Goal: Task Accomplishment & Management: Manage account settings

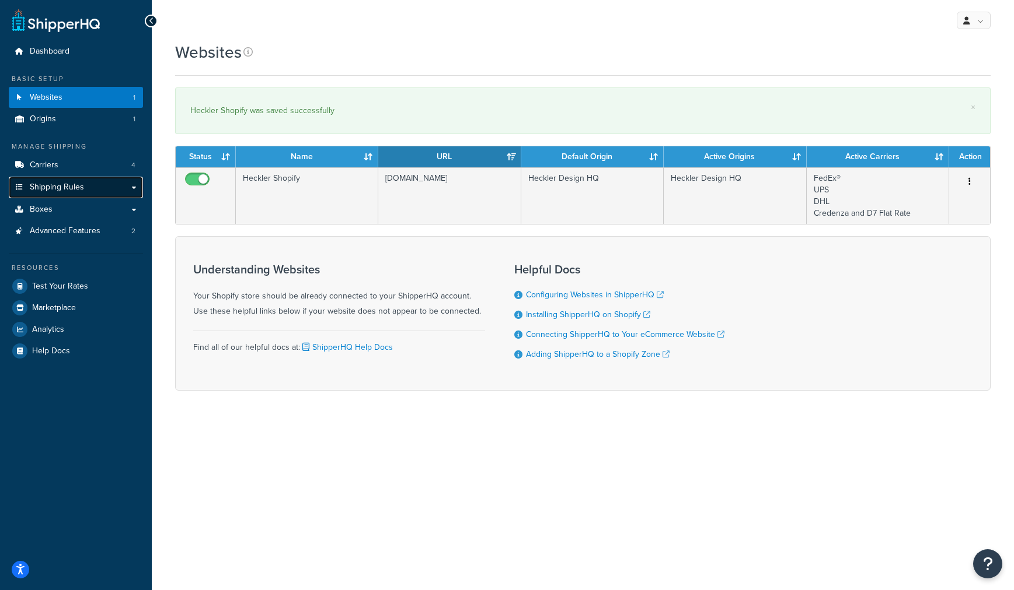
click at [61, 195] on link "Shipping Rules" at bounding box center [76, 188] width 134 height 22
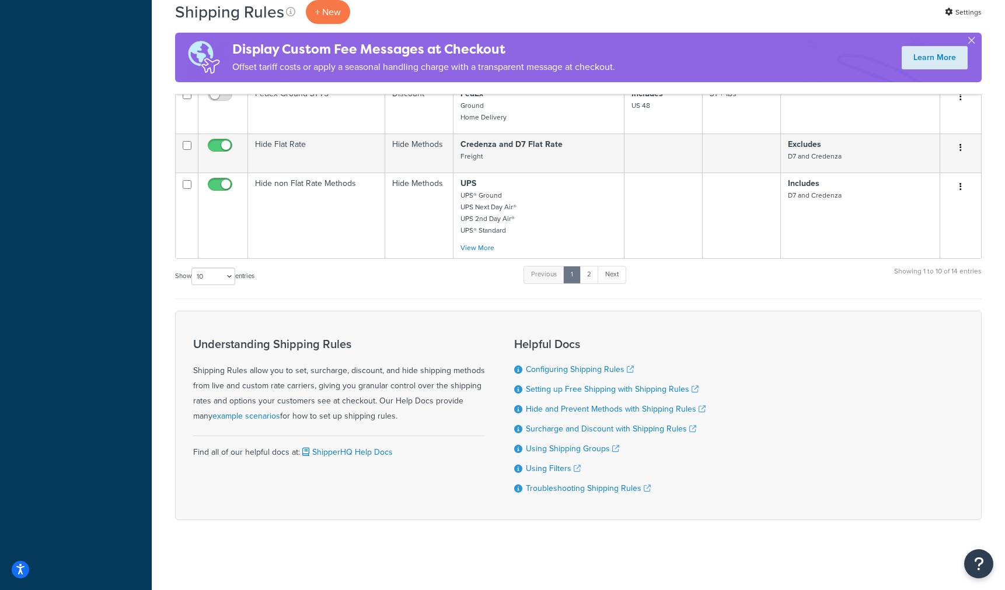
scroll to position [448, 0]
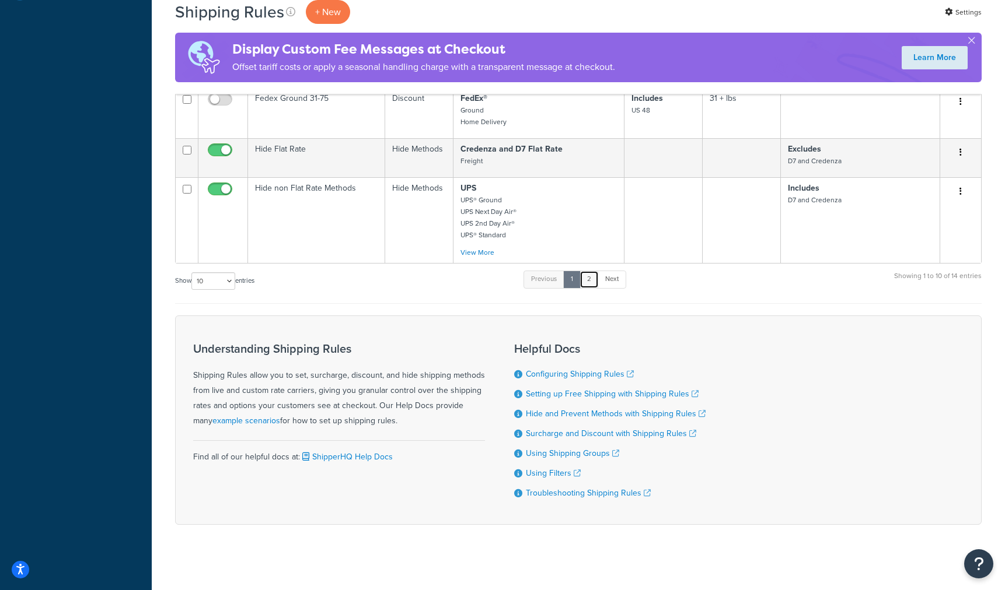
click at [592, 276] on link "2" at bounding box center [588, 280] width 19 height 18
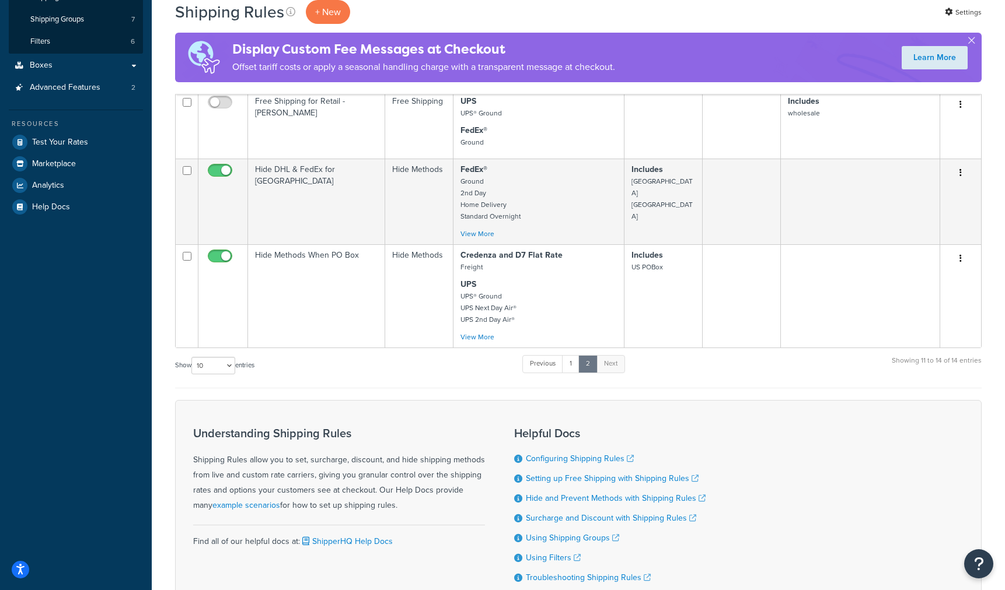
scroll to position [0, 0]
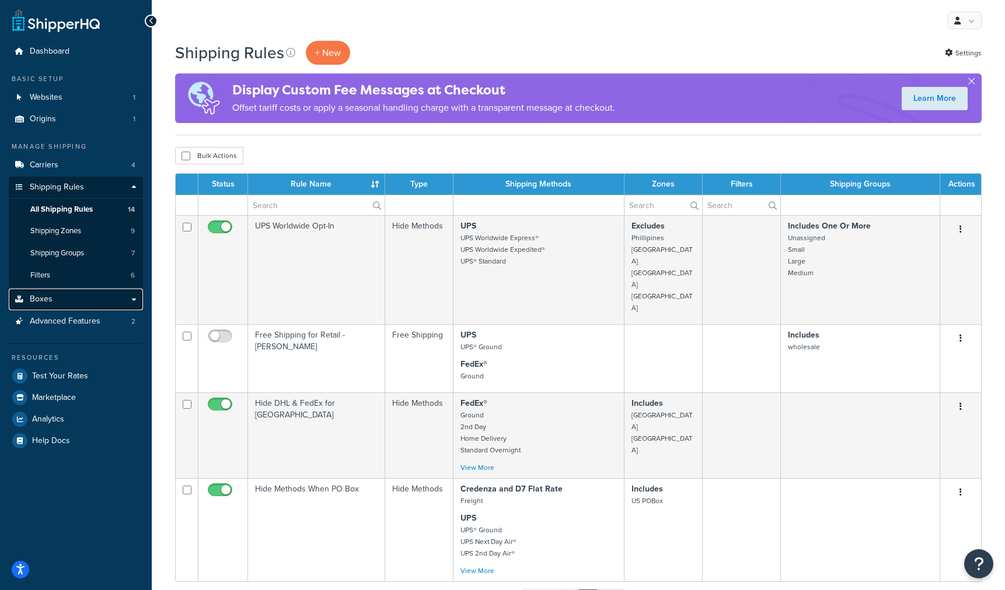
click at [72, 302] on link "Boxes" at bounding box center [76, 300] width 134 height 22
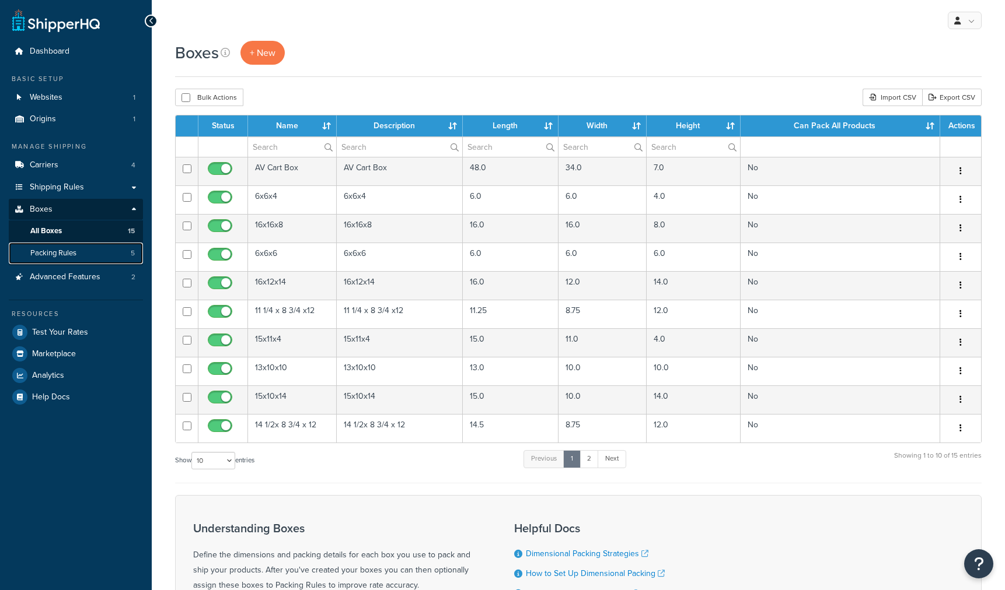
click at [99, 251] on link "Packing Rules 5" at bounding box center [76, 254] width 134 height 22
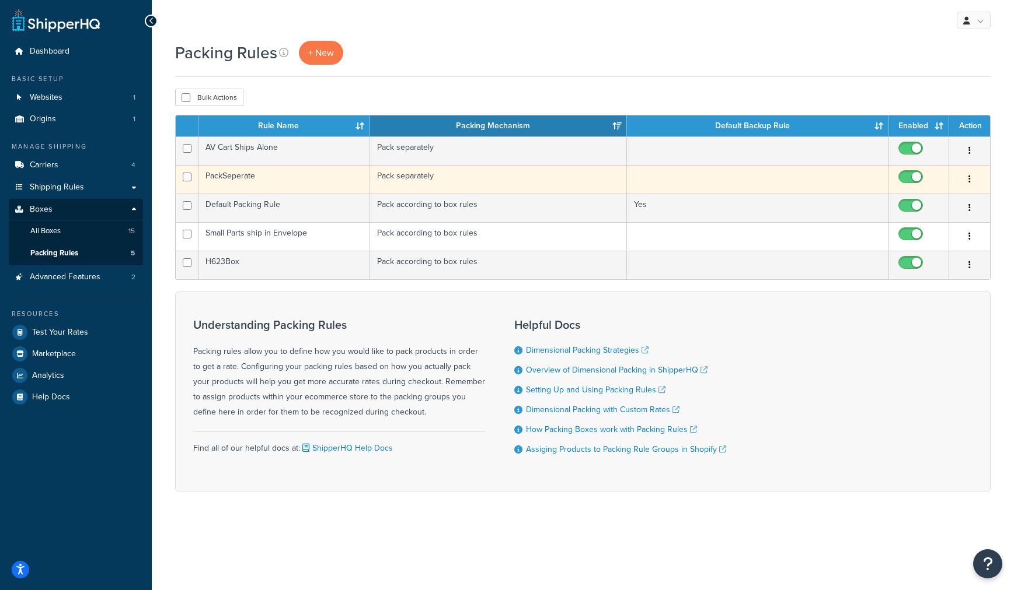
click at [229, 177] on td "PackSeperate" at bounding box center [284, 179] width 172 height 29
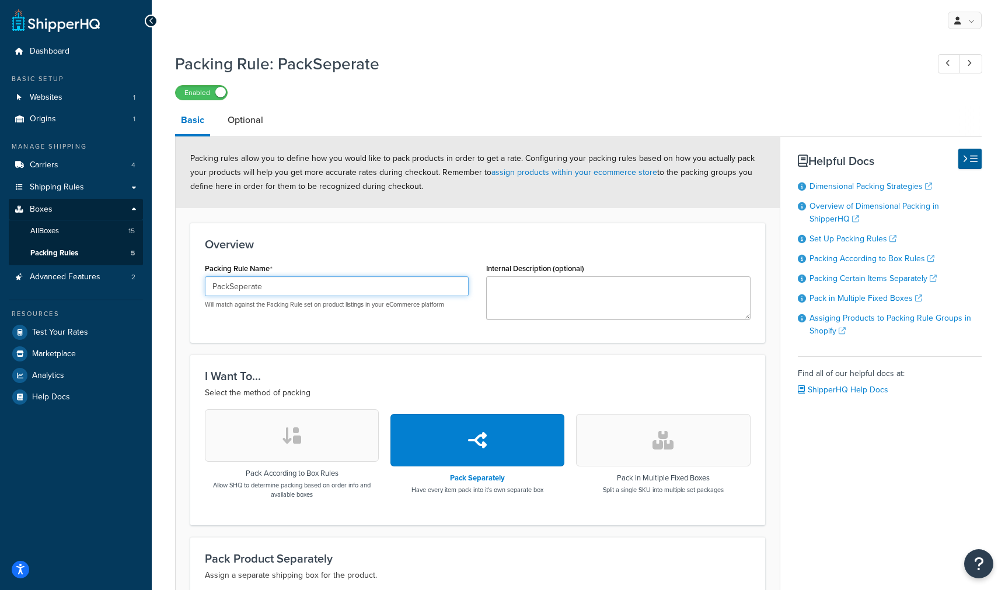
click at [257, 289] on input "PackSeperate" at bounding box center [337, 287] width 264 height 20
